Goal: Information Seeking & Learning: Learn about a topic

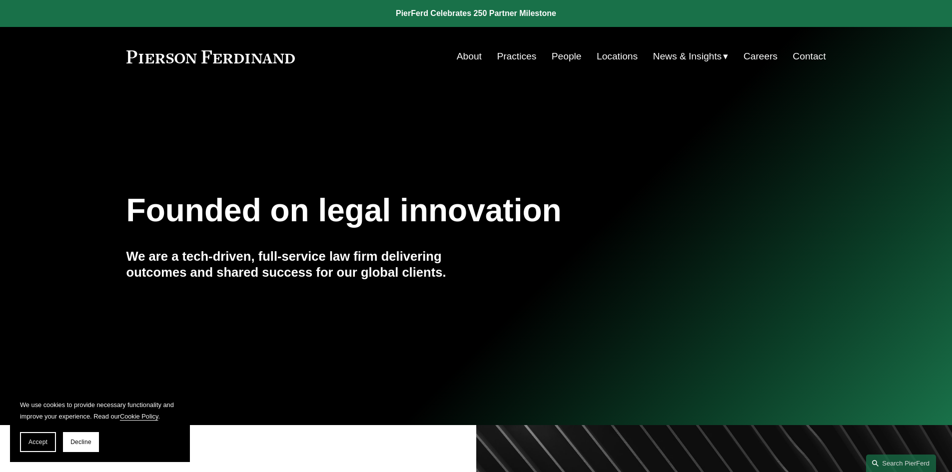
click at [552, 58] on link "People" at bounding box center [567, 56] width 30 height 19
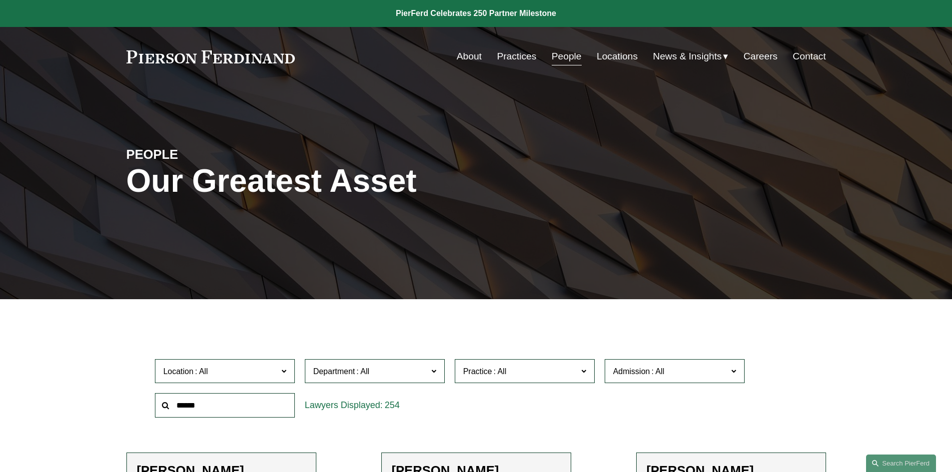
click at [558, 56] on link "People" at bounding box center [567, 56] width 30 height 19
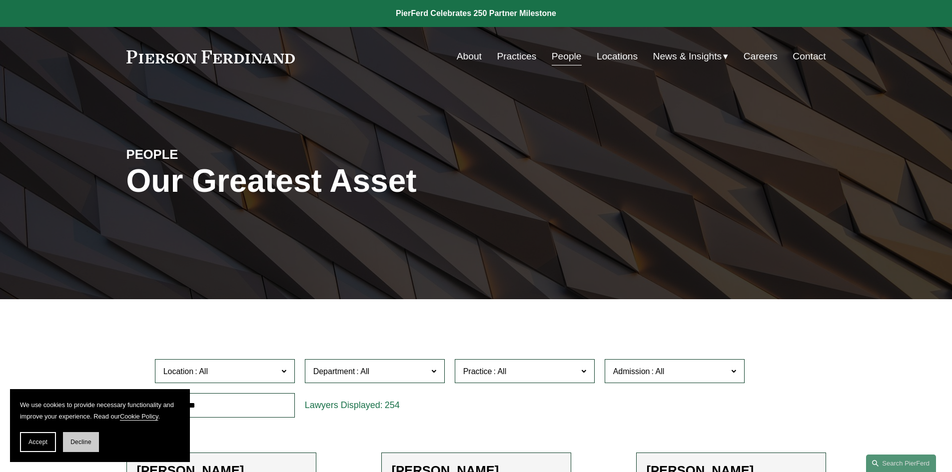
click at [85, 435] on button "Decline" at bounding box center [81, 442] width 36 height 20
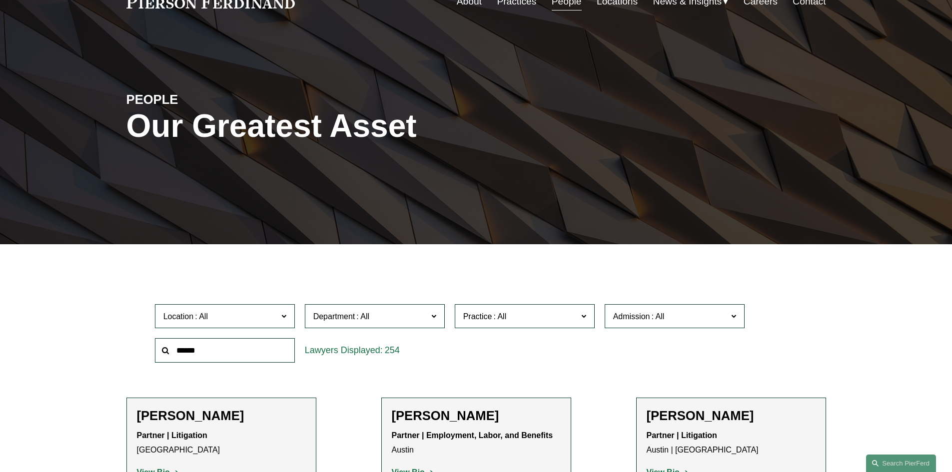
scroll to position [109, 0]
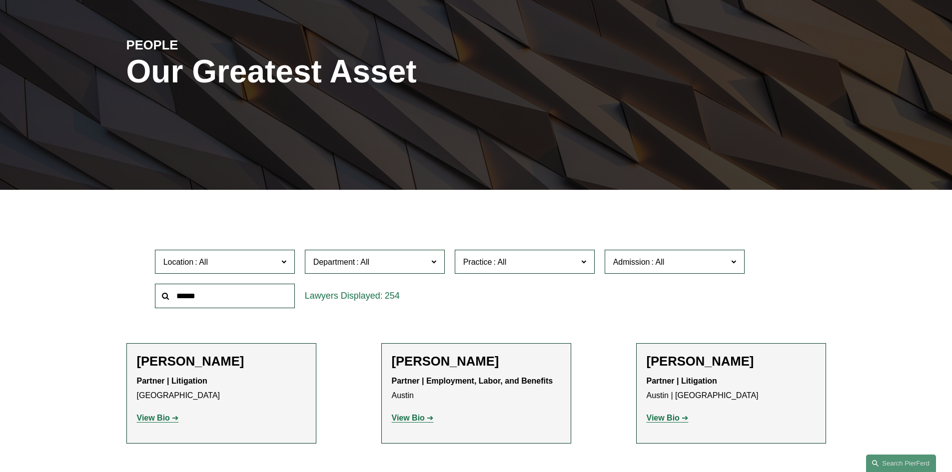
click at [286, 265] on span at bounding box center [283, 261] width 5 height 13
click at [432, 260] on span at bounding box center [433, 261] width 5 height 13
click at [0, 0] on link "Corporate" at bounding box center [0, 0] width 0 height 0
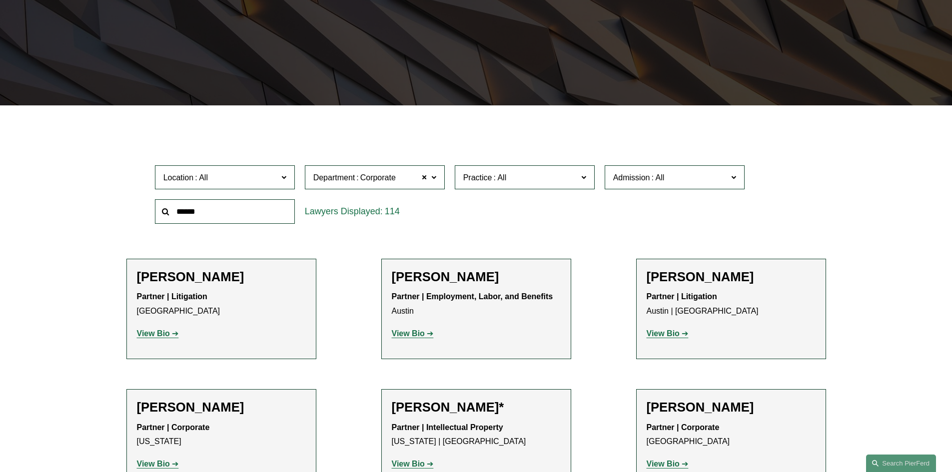
scroll to position [200, 0]
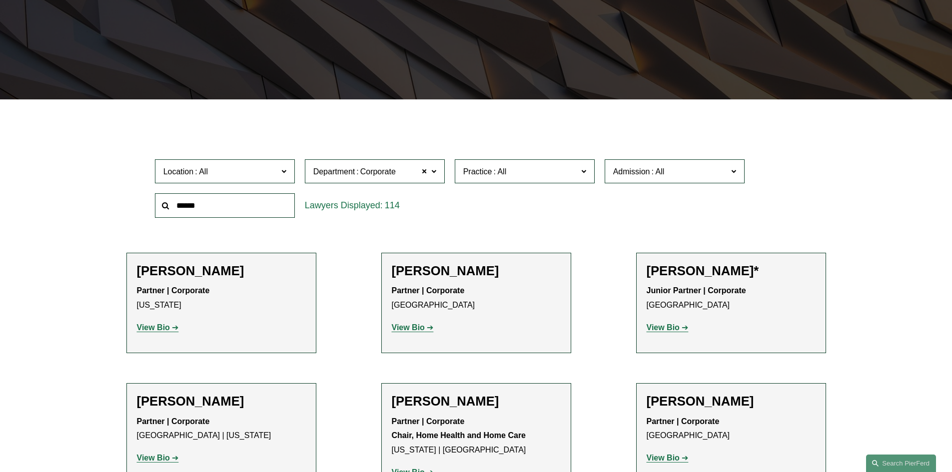
click at [287, 172] on label "Location" at bounding box center [225, 171] width 140 height 24
click at [0, 0] on link "[GEOGRAPHIC_DATA]" at bounding box center [0, 0] width 0 height 0
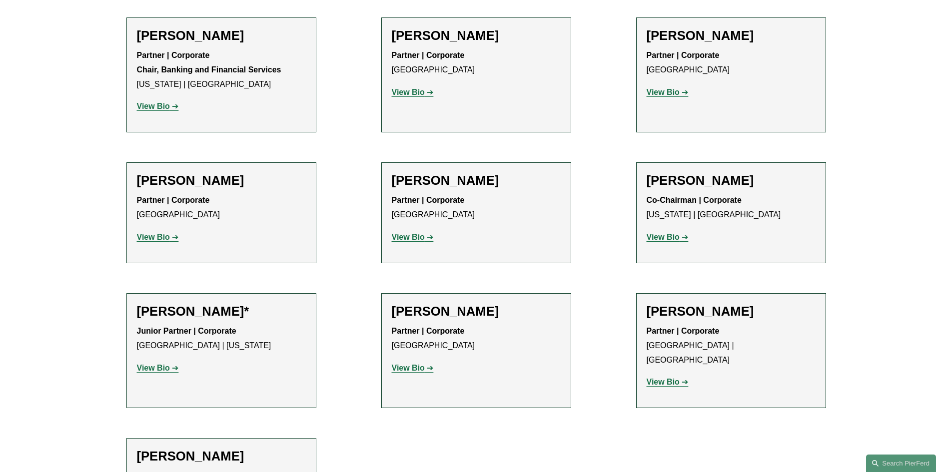
scroll to position [458, 0]
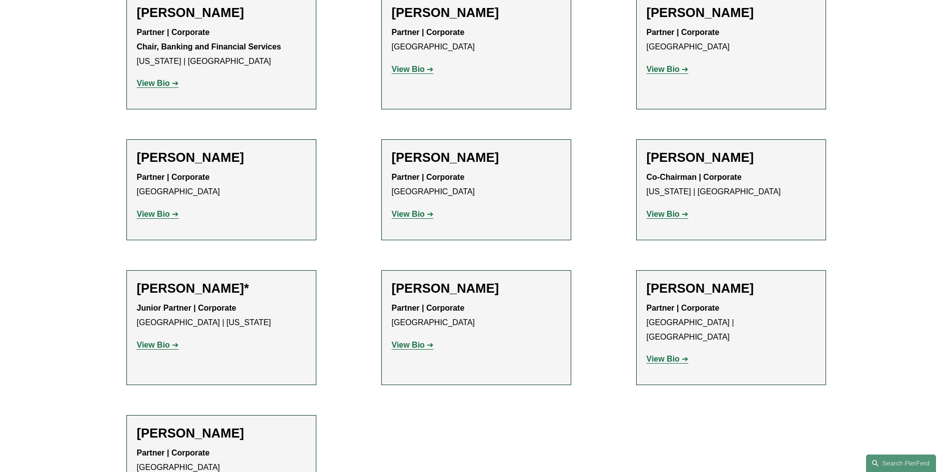
click at [469, 13] on h2 "Carolyn Dunlop" at bounding box center [476, 12] width 169 height 15
click at [412, 70] on strong "View Bio" at bounding box center [408, 69] width 33 height 8
click at [695, 14] on h2 "Ivan Hanna" at bounding box center [731, 12] width 169 height 15
click at [670, 74] on p "View Bio" at bounding box center [731, 69] width 169 height 14
click at [670, 71] on strong "View Bio" at bounding box center [663, 69] width 33 height 8
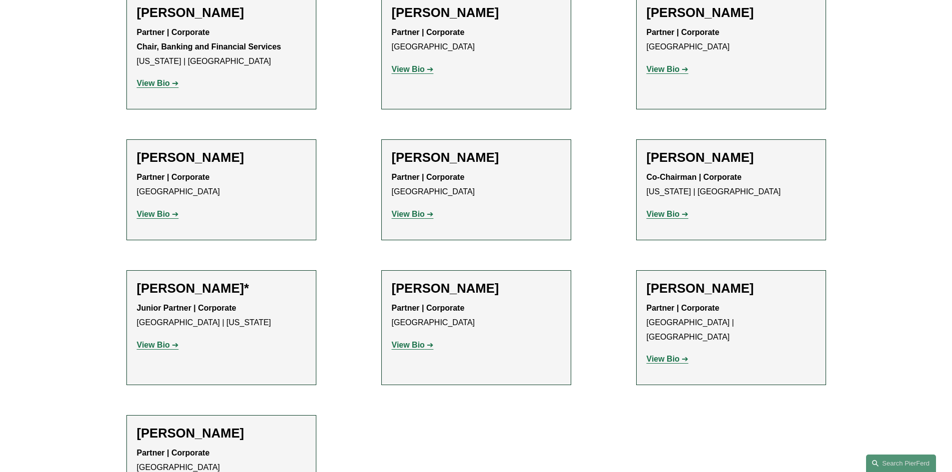
click at [258, 16] on h2 "Stephen J. Di Cioccio" at bounding box center [221, 12] width 169 height 15
click at [193, 160] on h2 "Sima Kanan" at bounding box center [221, 157] width 169 height 15
click at [157, 215] on strong "View Bio" at bounding box center [153, 214] width 33 height 8
click at [414, 218] on strong "View Bio" at bounding box center [408, 214] width 33 height 8
click at [160, 347] on strong "View Bio" at bounding box center [153, 345] width 33 height 8
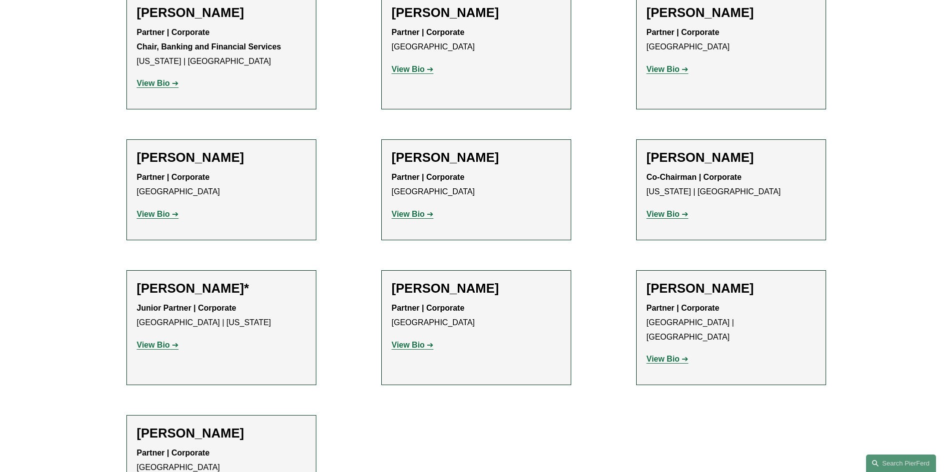
click at [413, 346] on strong "View Bio" at bounding box center [408, 345] width 33 height 8
click at [664, 355] on strong "View Bio" at bounding box center [663, 359] width 33 height 8
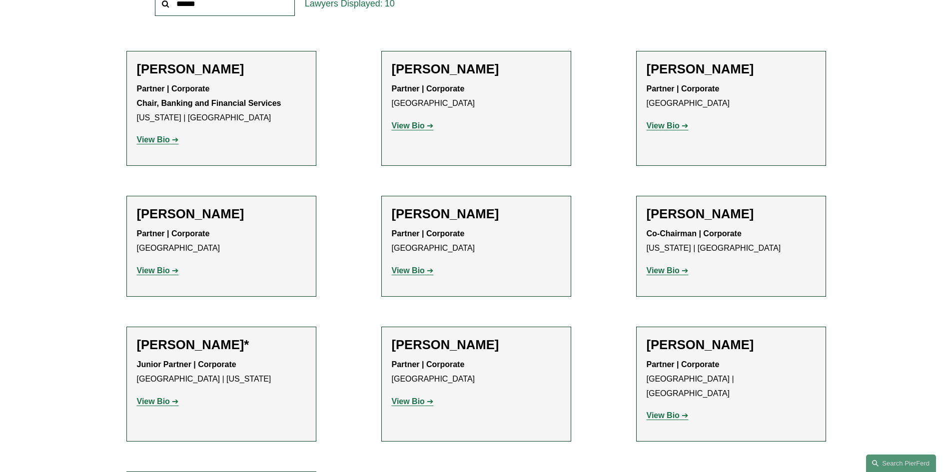
scroll to position [383, 0]
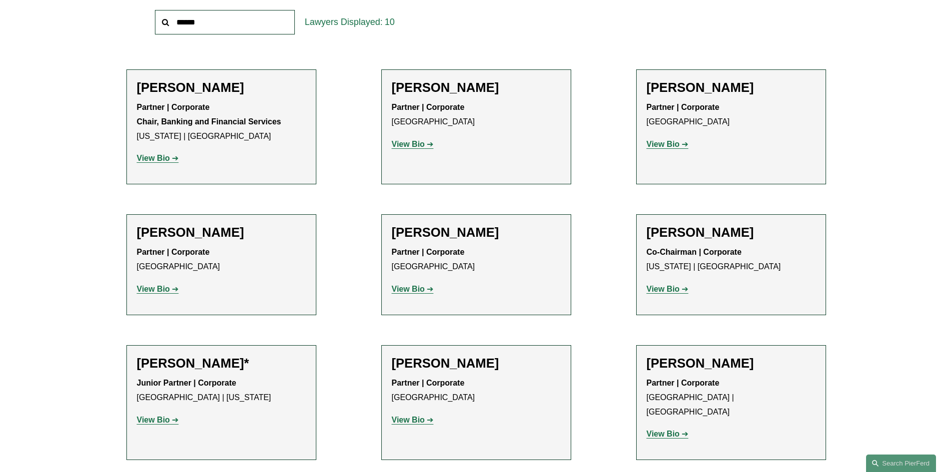
click at [165, 292] on strong "View Bio" at bounding box center [153, 289] width 33 height 8
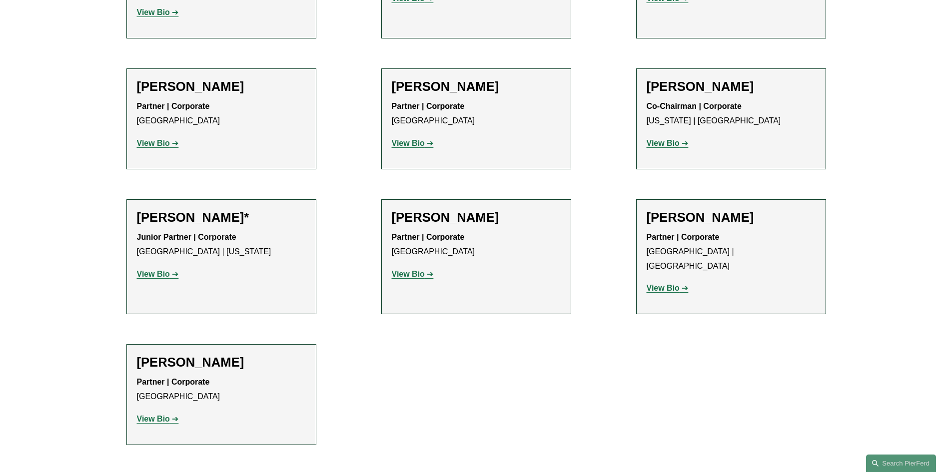
scroll to position [552, 0]
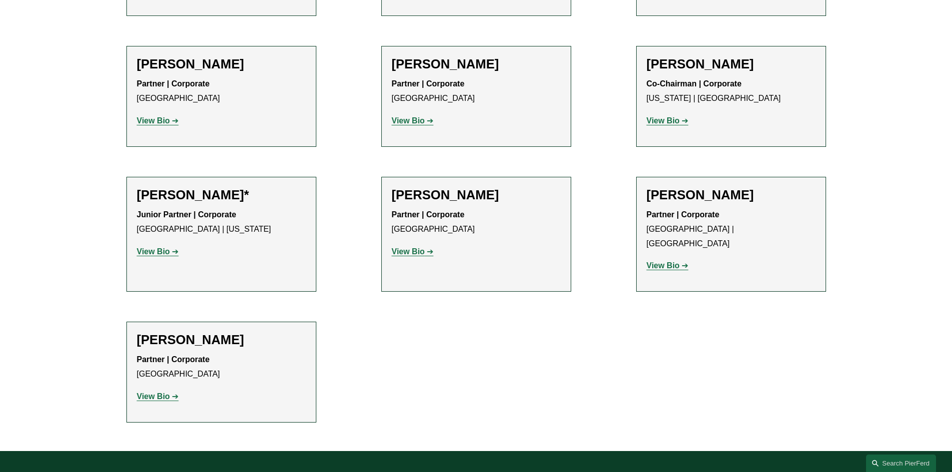
click at [157, 392] on strong "View Bio" at bounding box center [153, 396] width 33 height 8
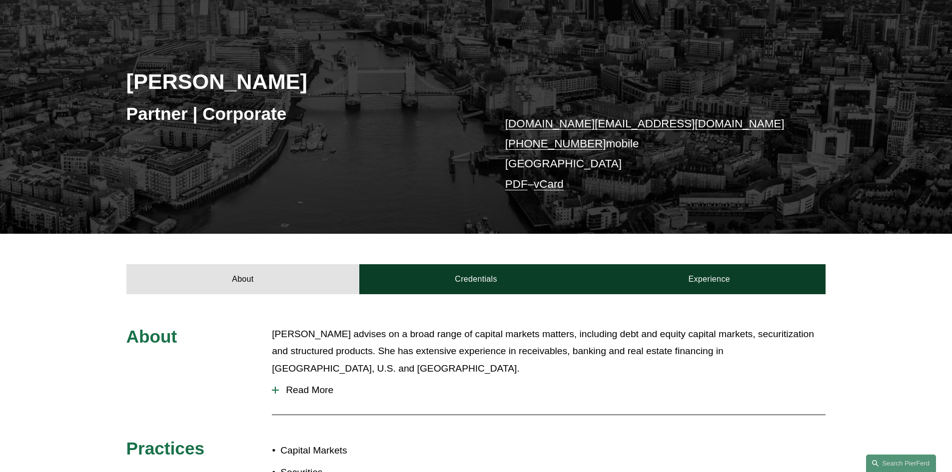
scroll to position [109, 0]
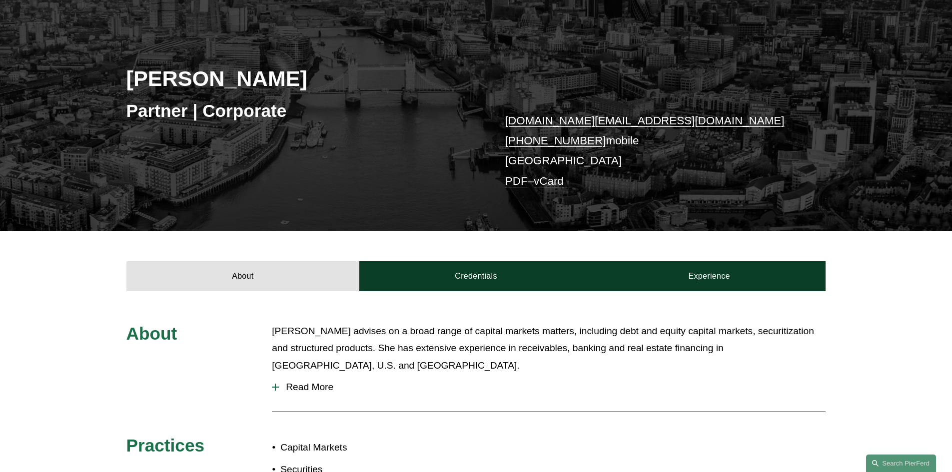
click at [273, 384] on div at bounding box center [275, 387] width 7 height 7
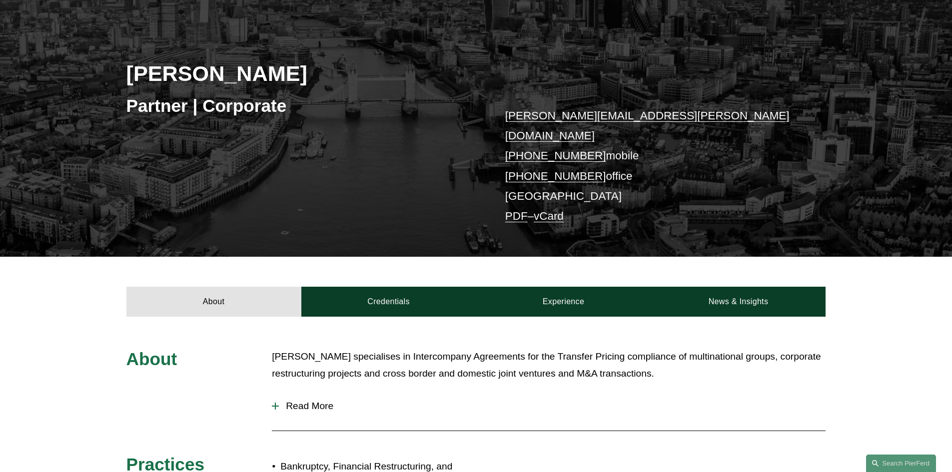
scroll to position [131, 0]
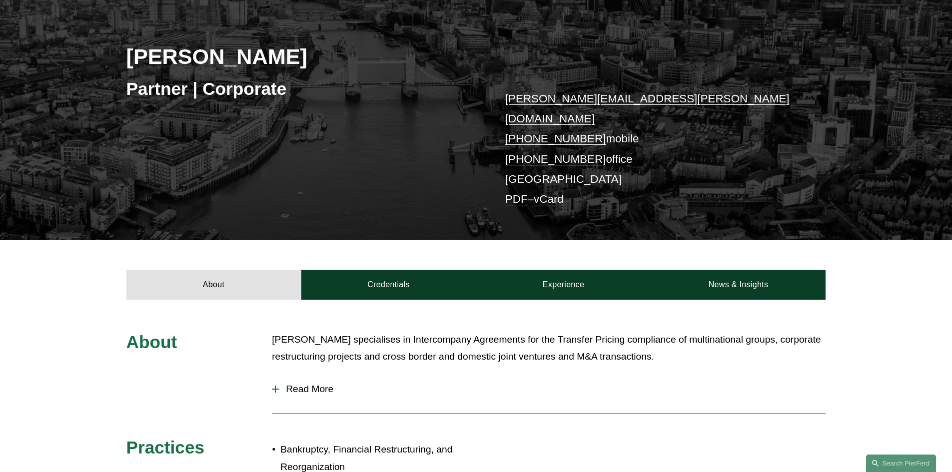
click at [276, 376] on button "Read More" at bounding box center [549, 389] width 554 height 26
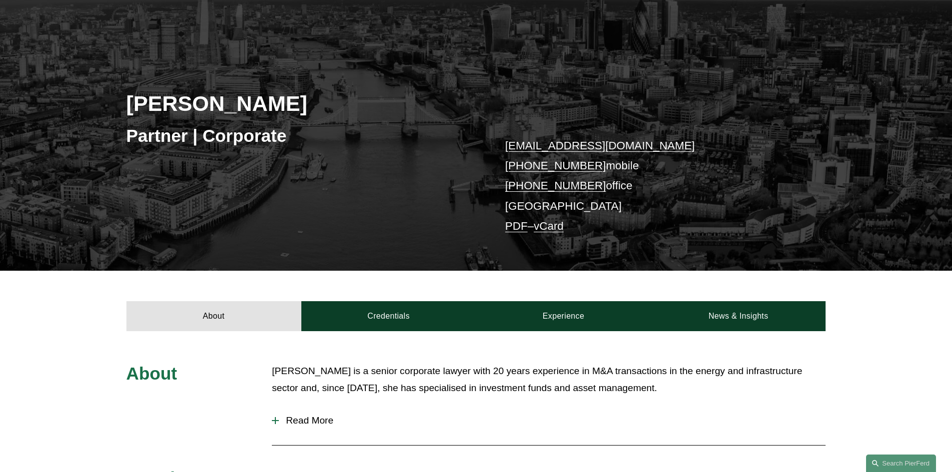
scroll to position [94, 0]
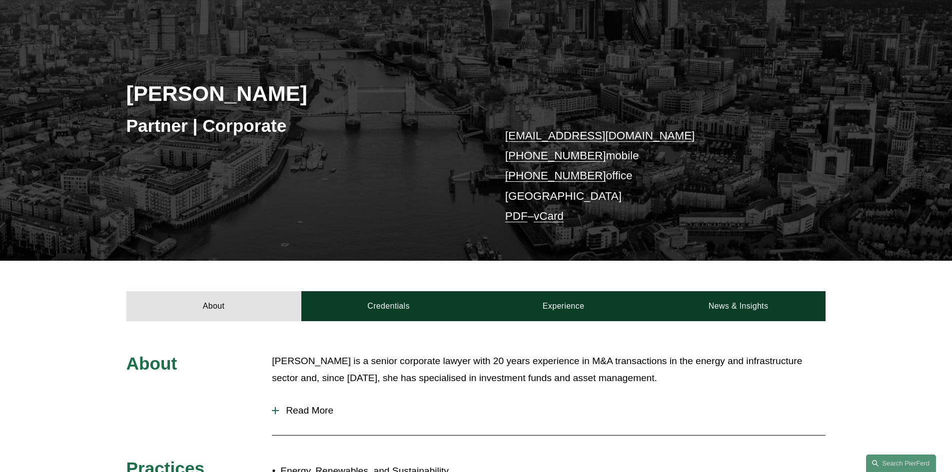
click at [276, 410] on div at bounding box center [275, 410] width 7 height 1
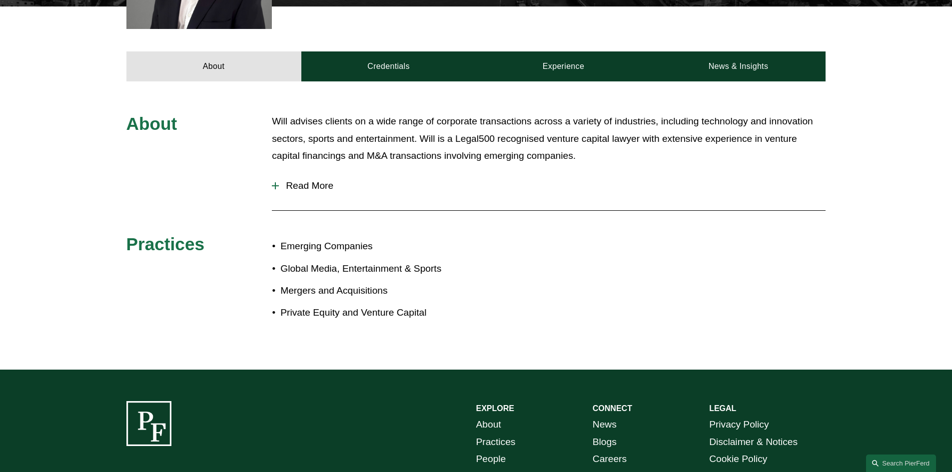
scroll to position [379, 0]
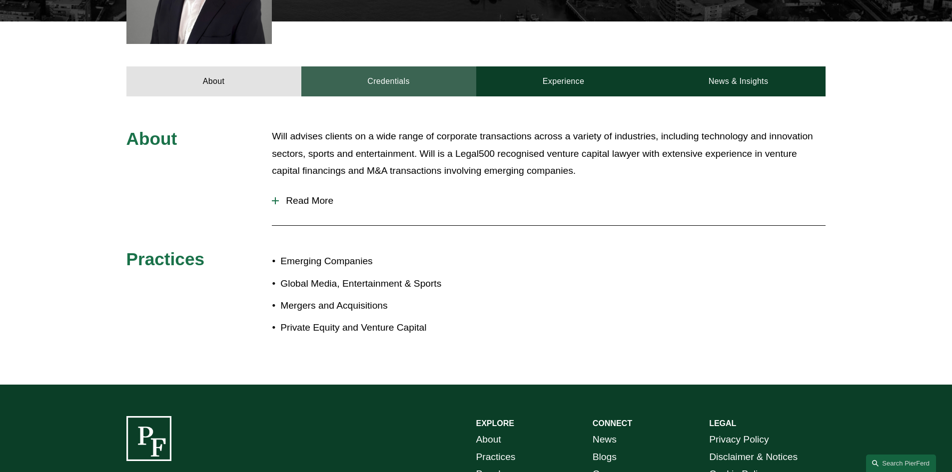
click at [403, 84] on link "Credentials" at bounding box center [388, 81] width 175 height 30
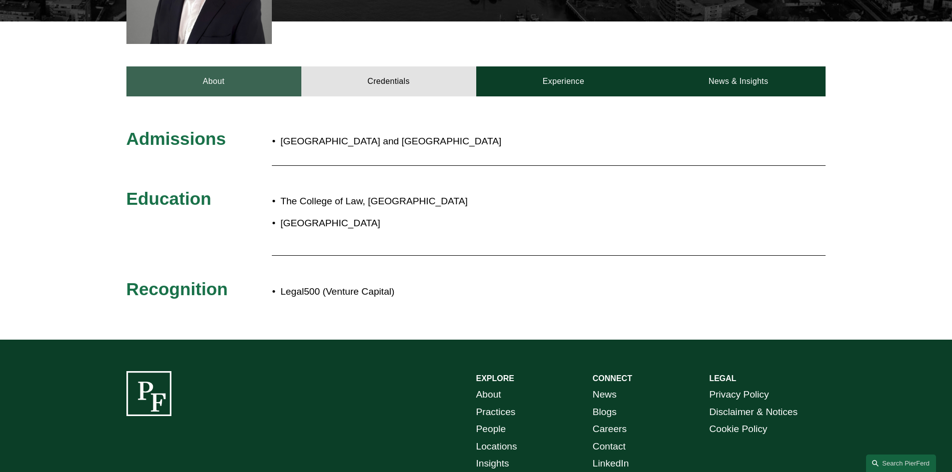
click at [187, 77] on link "About" at bounding box center [213, 81] width 175 height 30
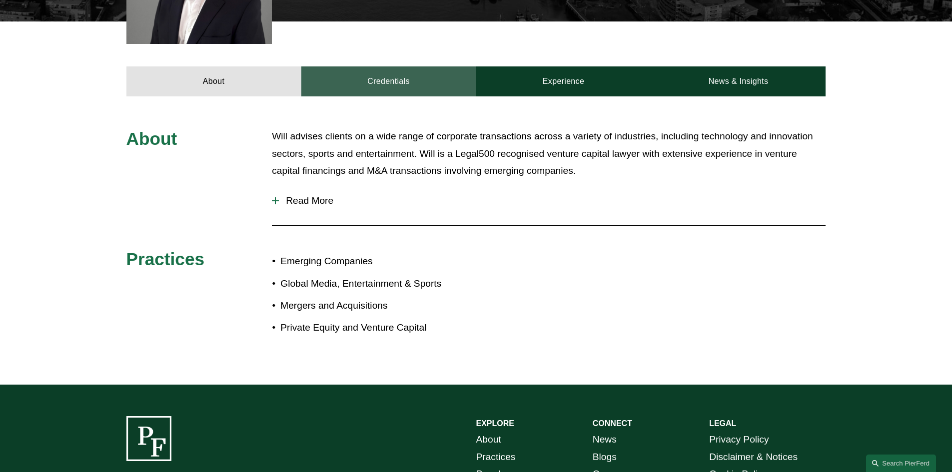
click at [391, 81] on link "Credentials" at bounding box center [388, 81] width 175 height 30
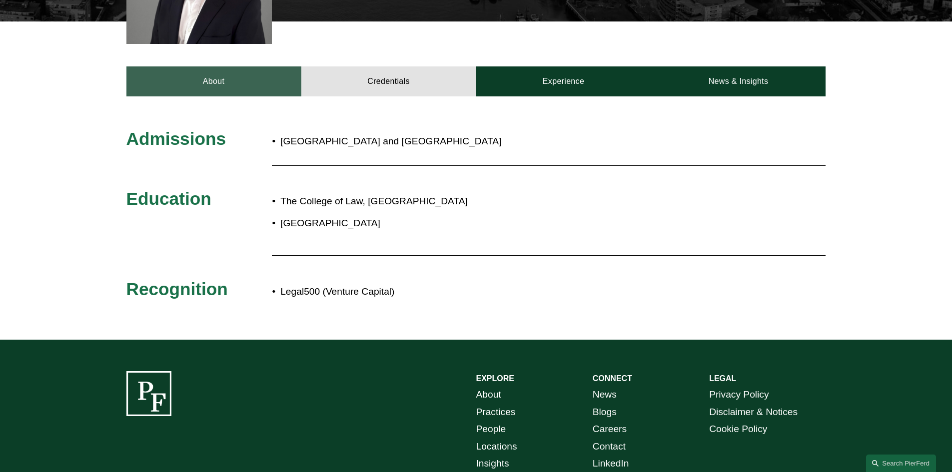
click at [230, 83] on link "About" at bounding box center [213, 81] width 175 height 30
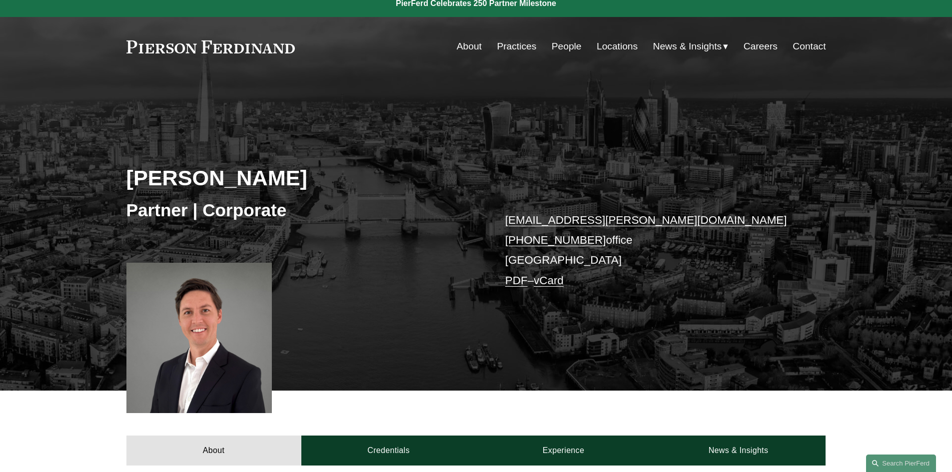
scroll to position [0, 0]
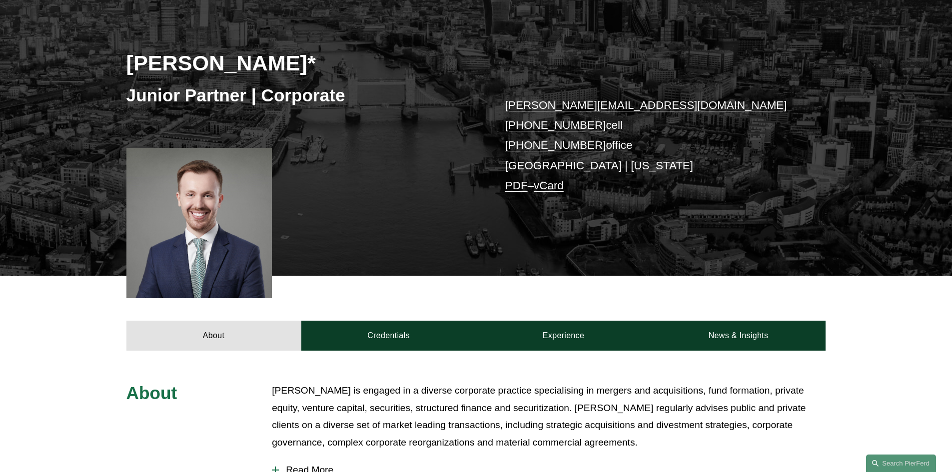
scroll to position [179, 0]
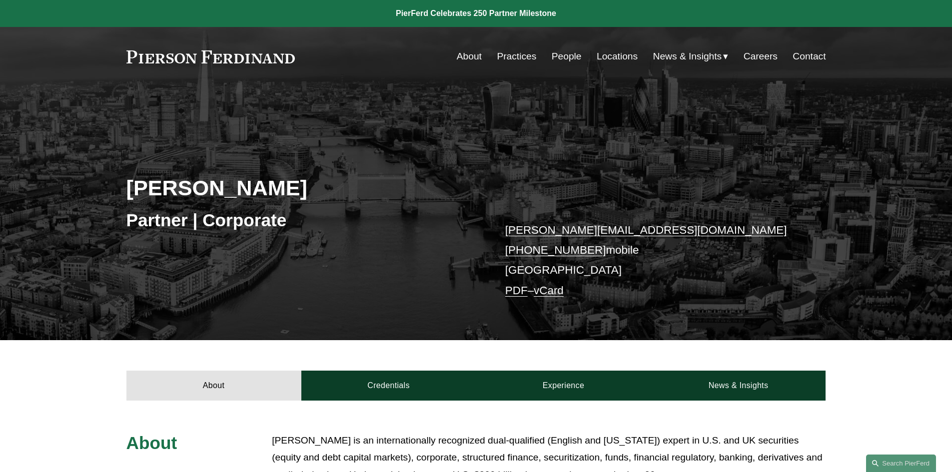
drag, startPoint x: 951, startPoint y: 99, endPoint x: 955, endPoint y: 128, distance: 28.8
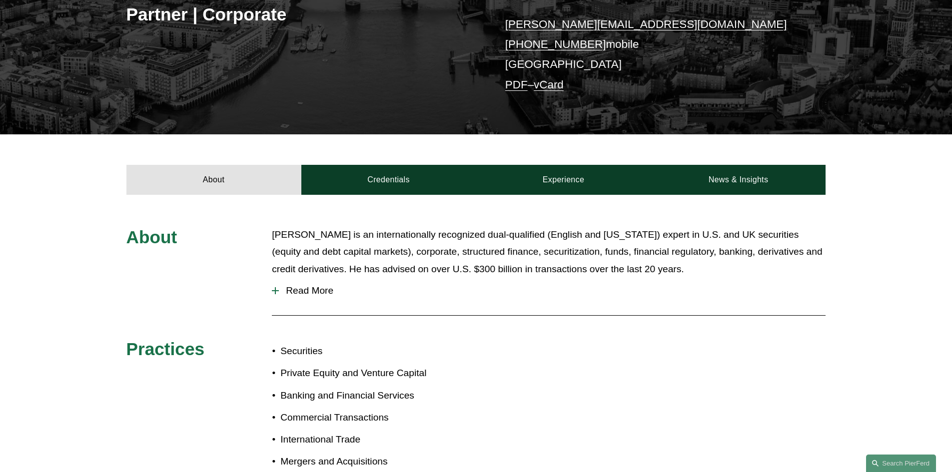
scroll to position [212, 0]
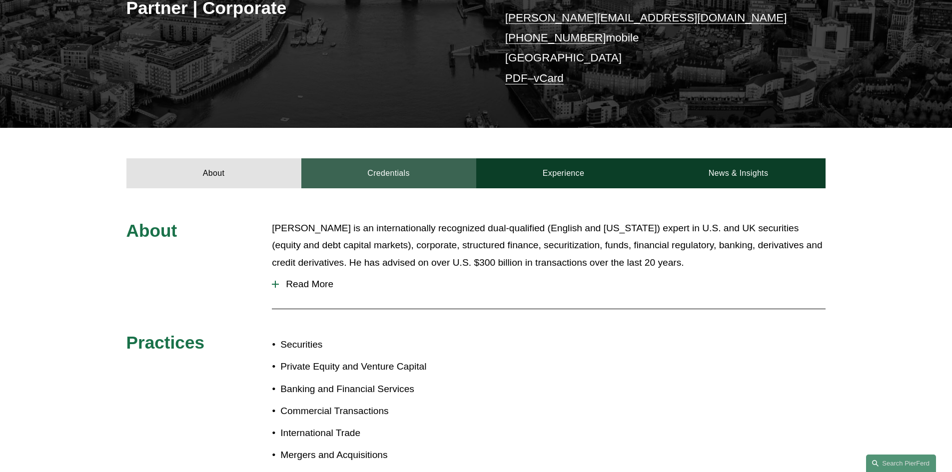
click at [392, 176] on link "Credentials" at bounding box center [388, 173] width 175 height 30
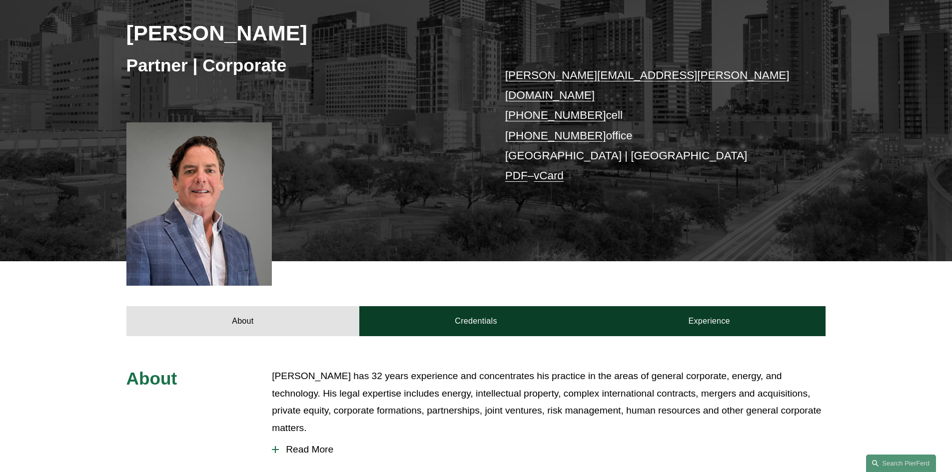
scroll to position [181, 0]
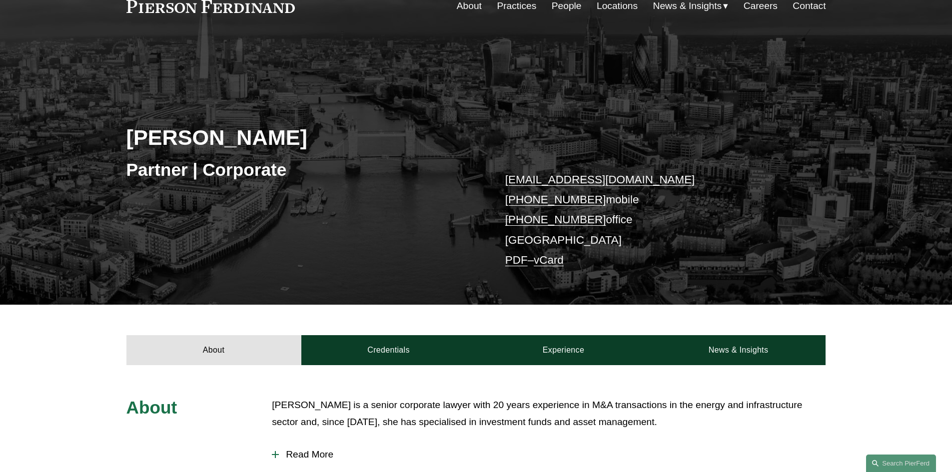
scroll to position [52, 0]
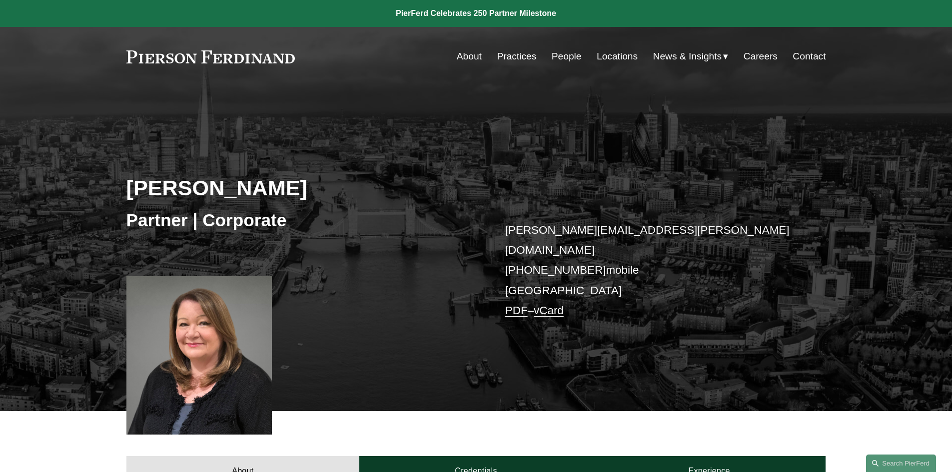
drag, startPoint x: 952, startPoint y: 165, endPoint x: 955, endPoint y: 214, distance: 49.6
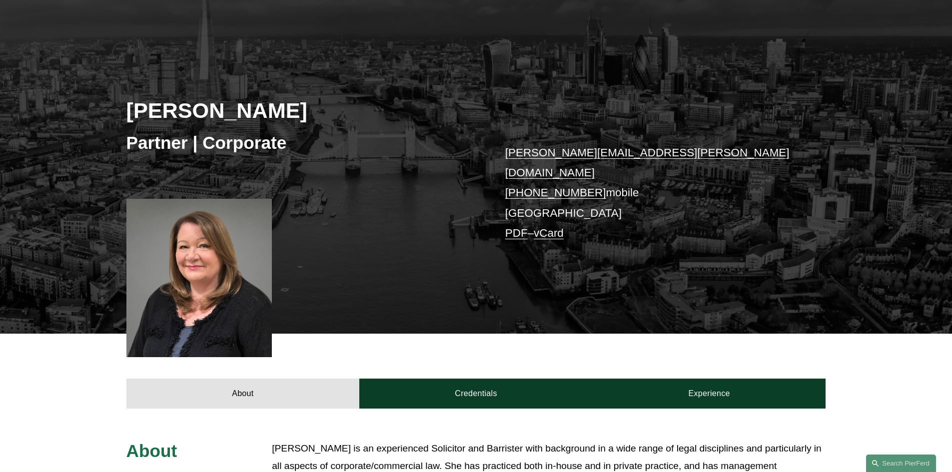
scroll to position [80, 0]
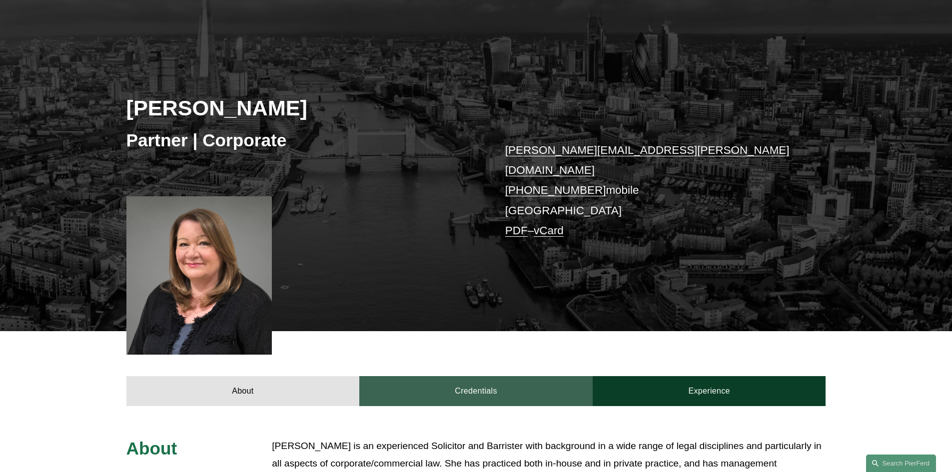
click at [482, 377] on link "Credentials" at bounding box center [475, 391] width 233 height 30
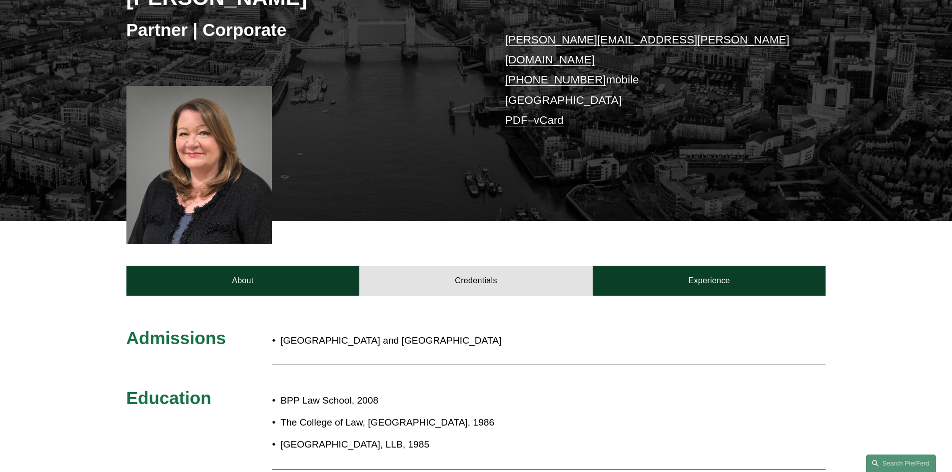
scroll to position [114, 0]
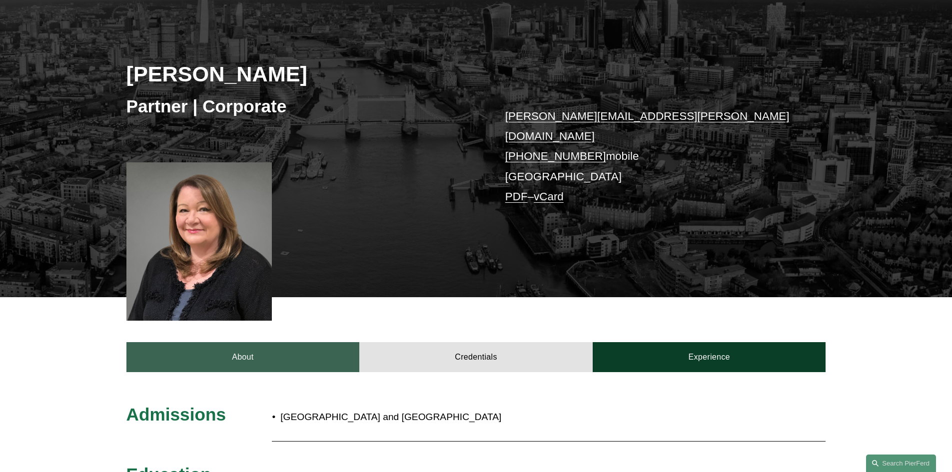
click at [250, 342] on link "About" at bounding box center [242, 357] width 233 height 30
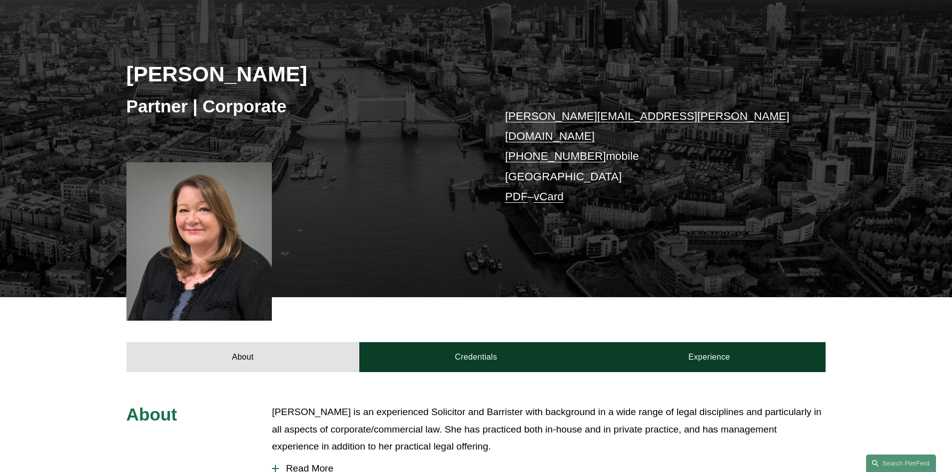
scroll to position [294, 0]
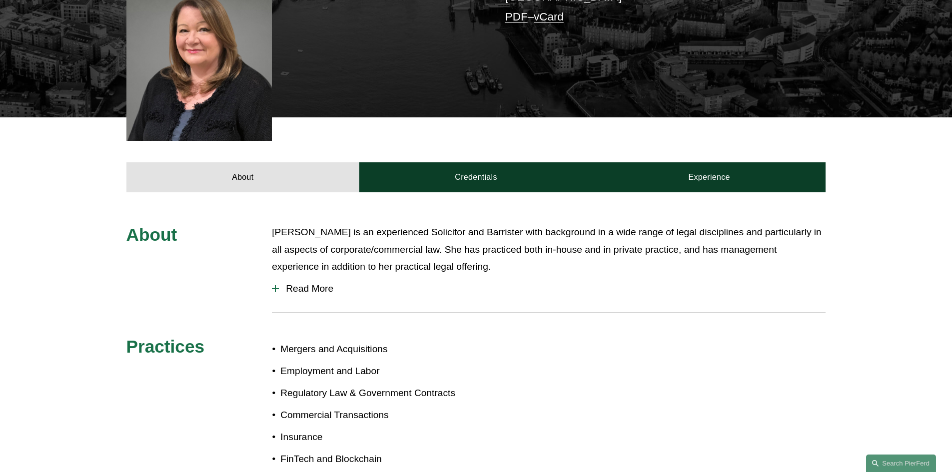
click at [274, 288] on div at bounding box center [275, 288] width 7 height 1
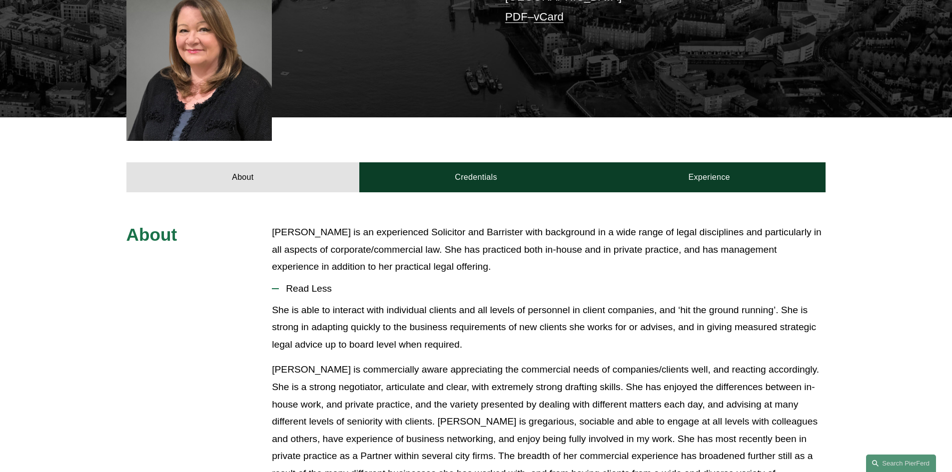
click at [274, 288] on div at bounding box center [275, 288] width 7 height 1
